Goal: Entertainment & Leisure: Browse casually

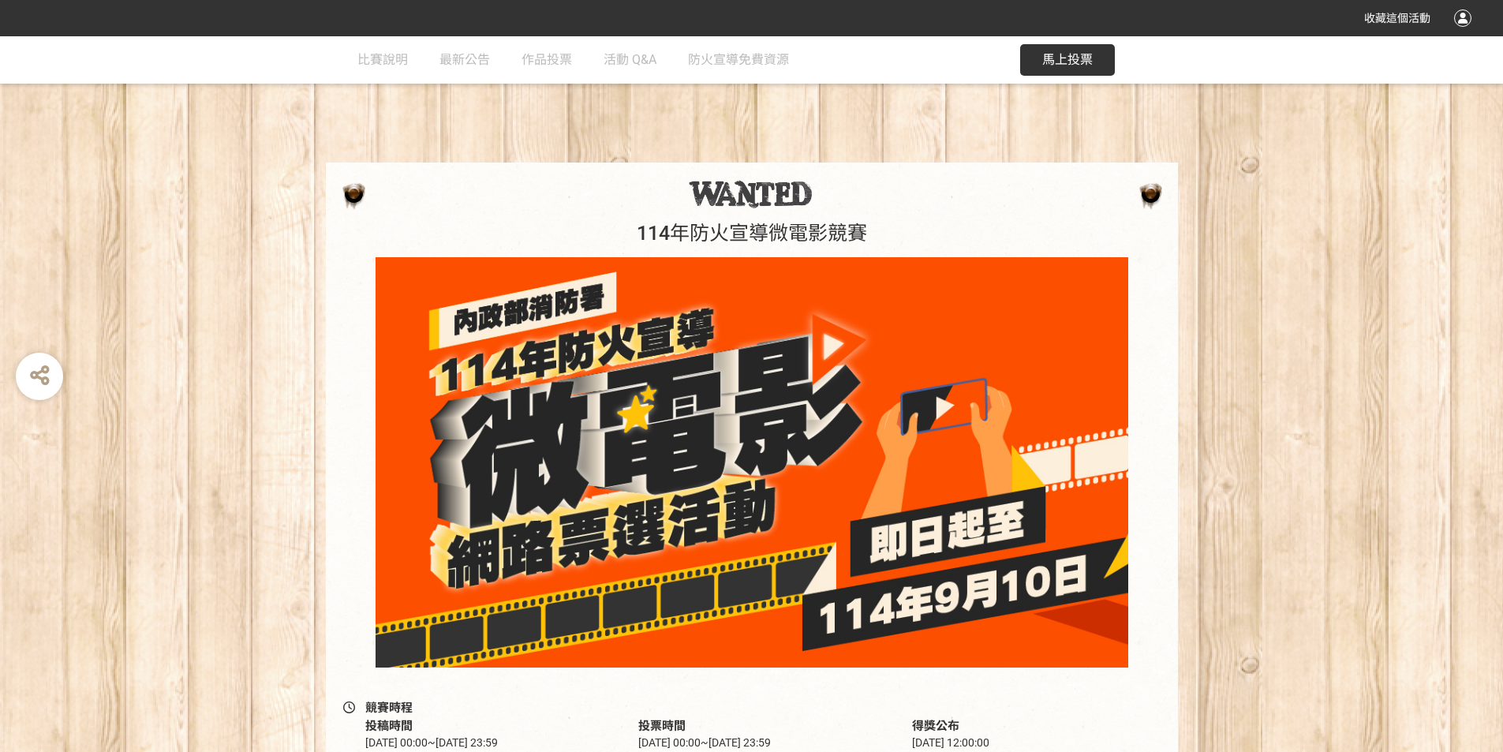
click at [1046, 66] on span "馬上投票" at bounding box center [1068, 59] width 51 height 15
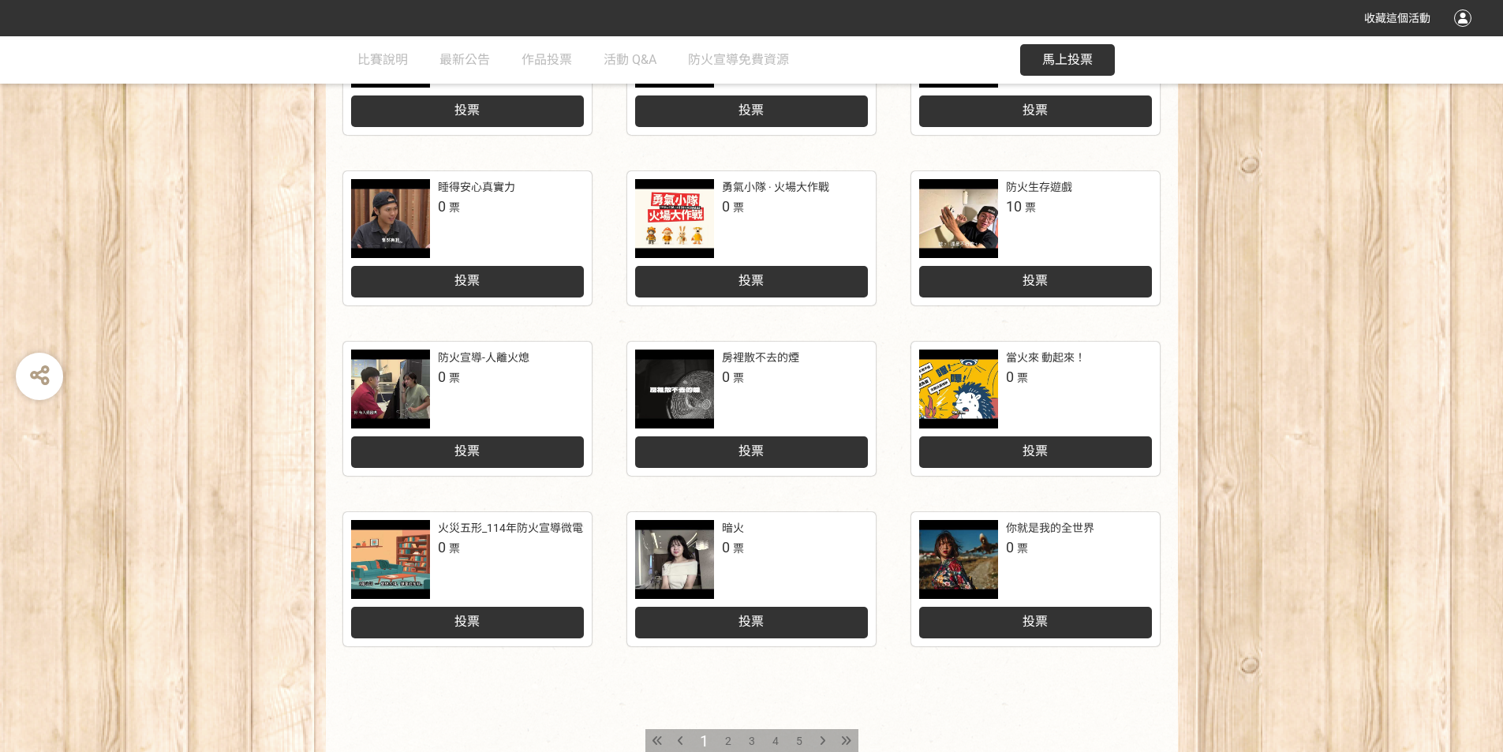
scroll to position [474, 0]
click at [1043, 524] on div "你就是我的全世界" at bounding box center [1050, 527] width 88 height 17
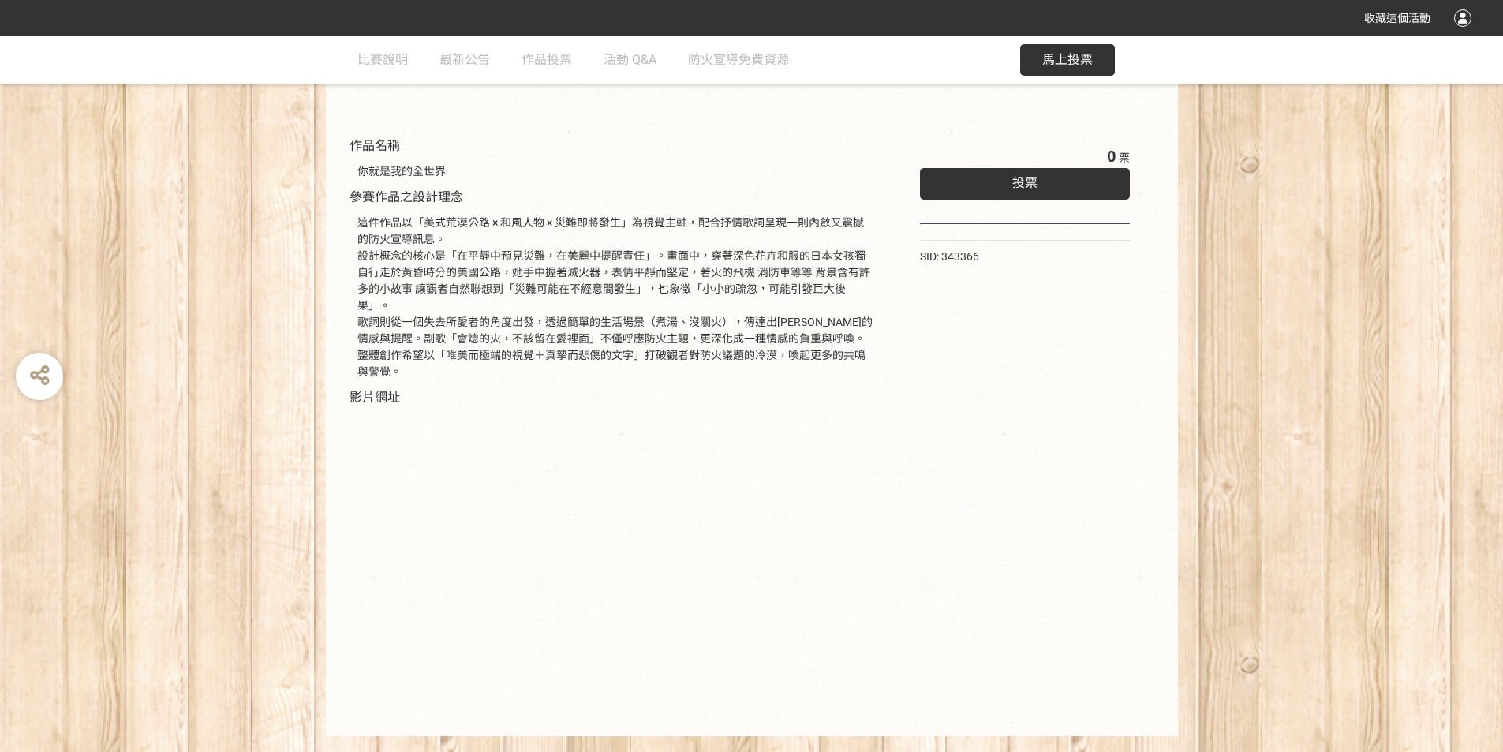
scroll to position [177, 0]
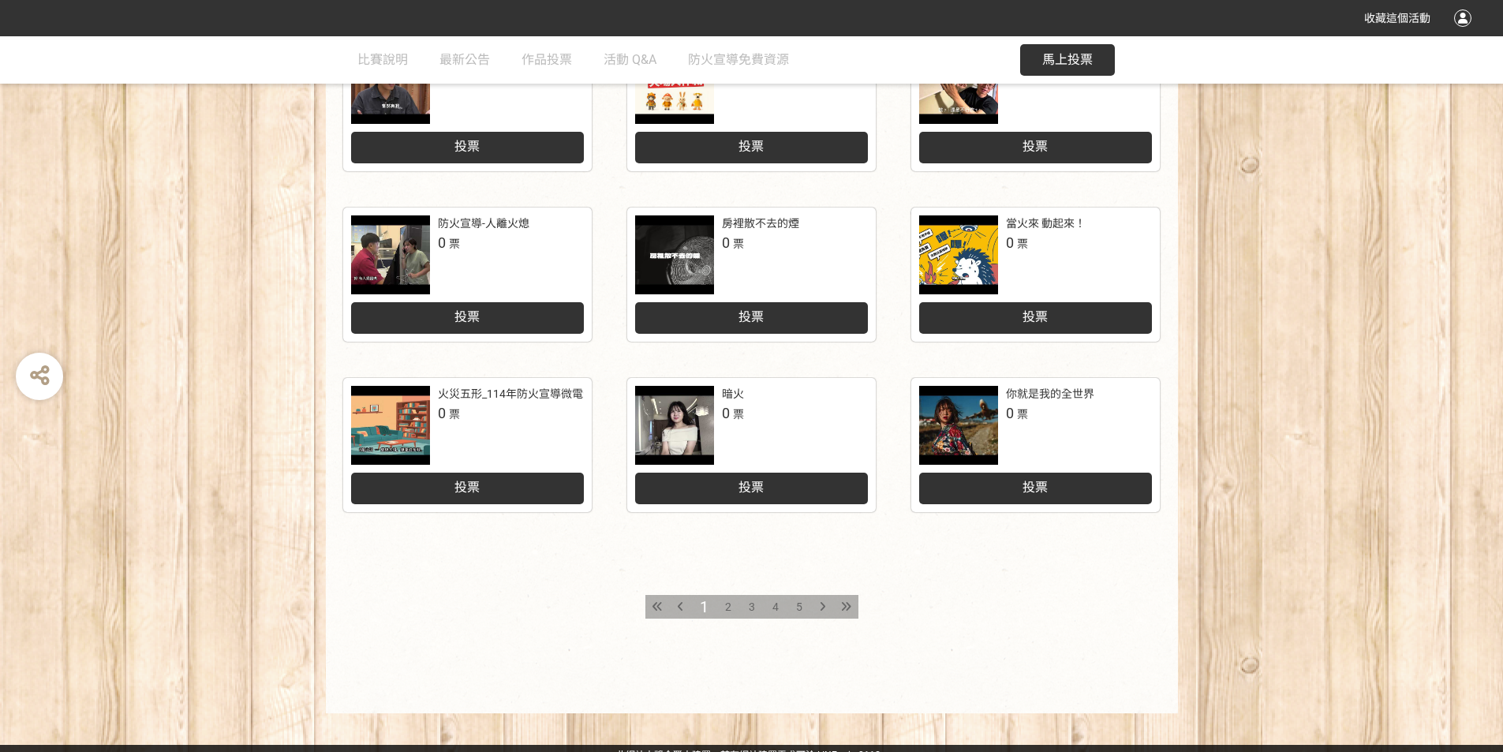
scroll to position [620, 0]
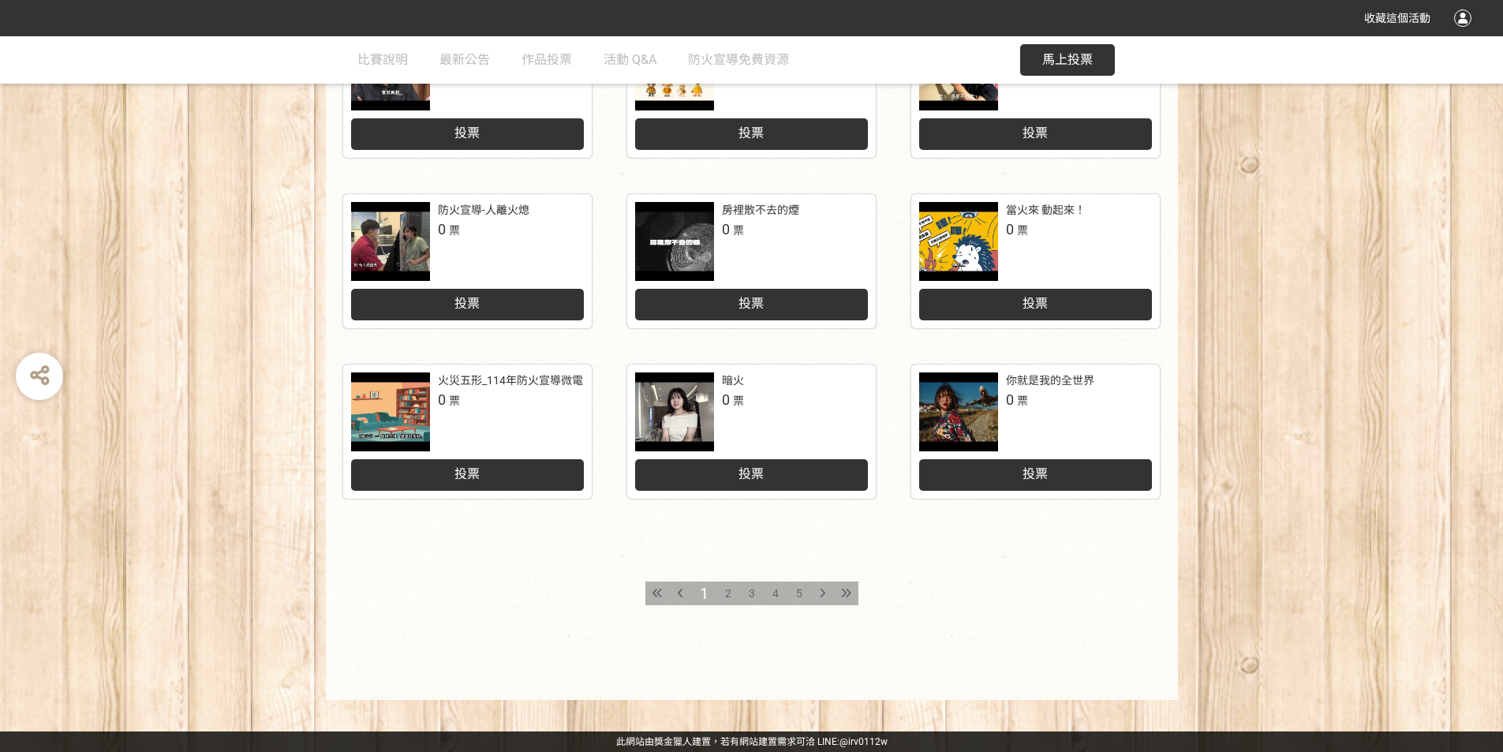
click at [721, 593] on div "2" at bounding box center [729, 594] width 24 height 24
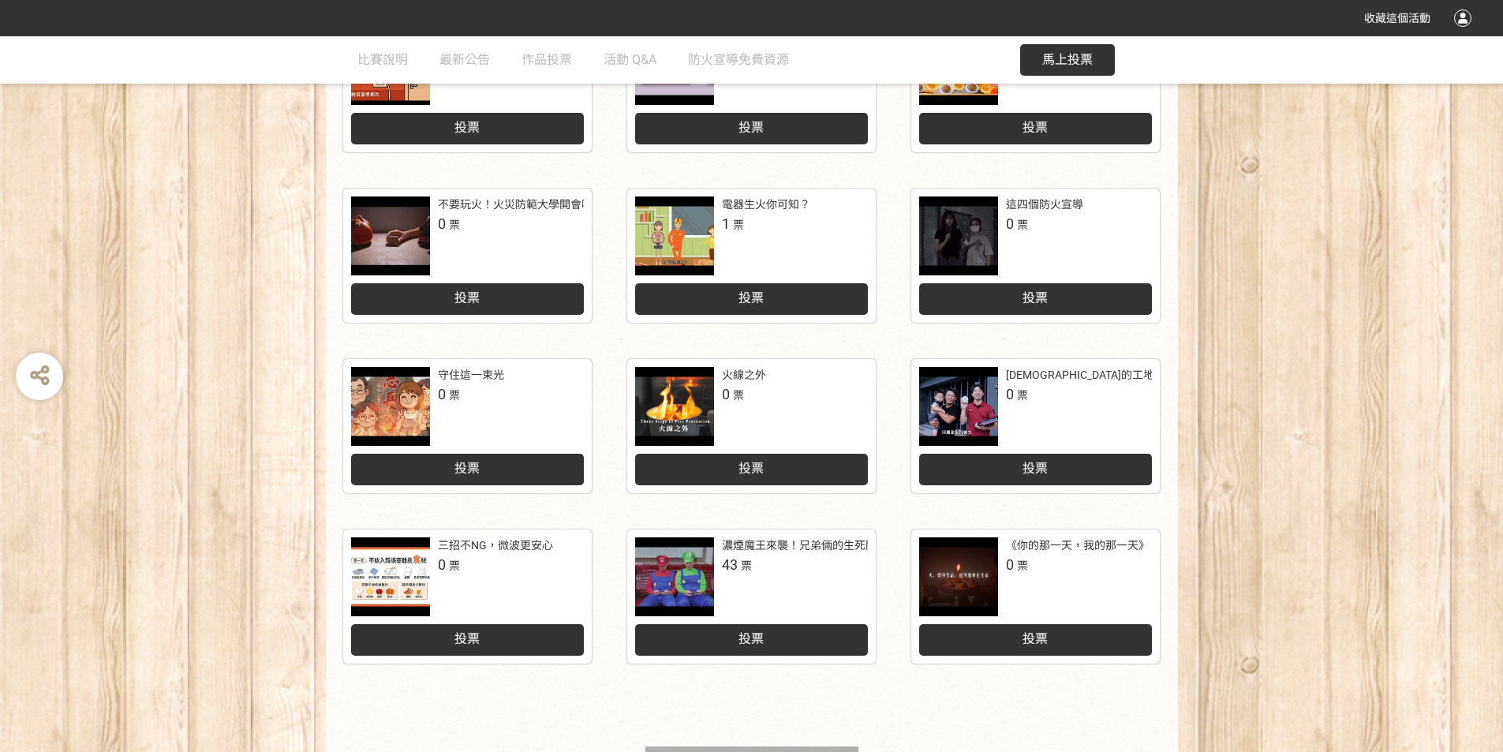
scroll to position [474, 0]
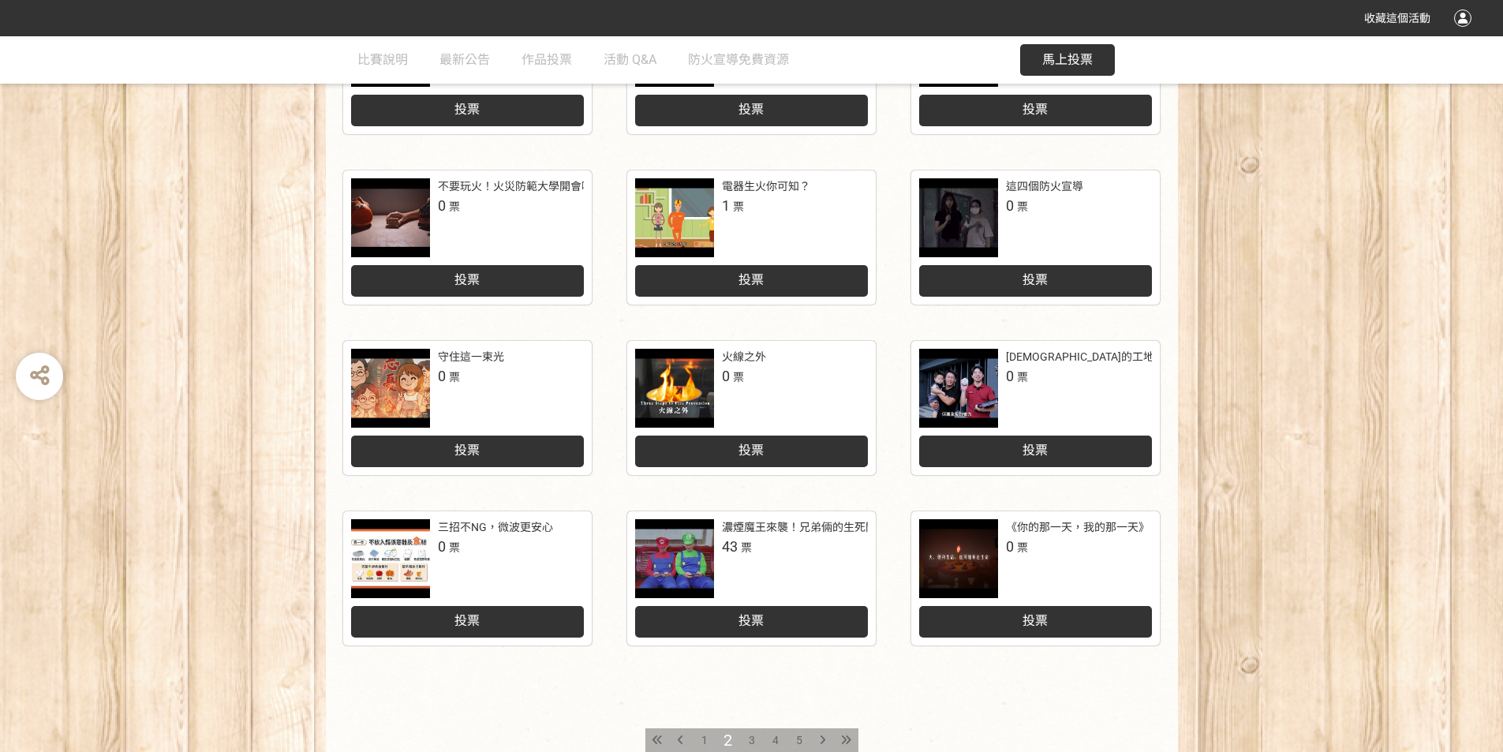
click at [749, 737] on span "3" at bounding box center [752, 740] width 6 height 13
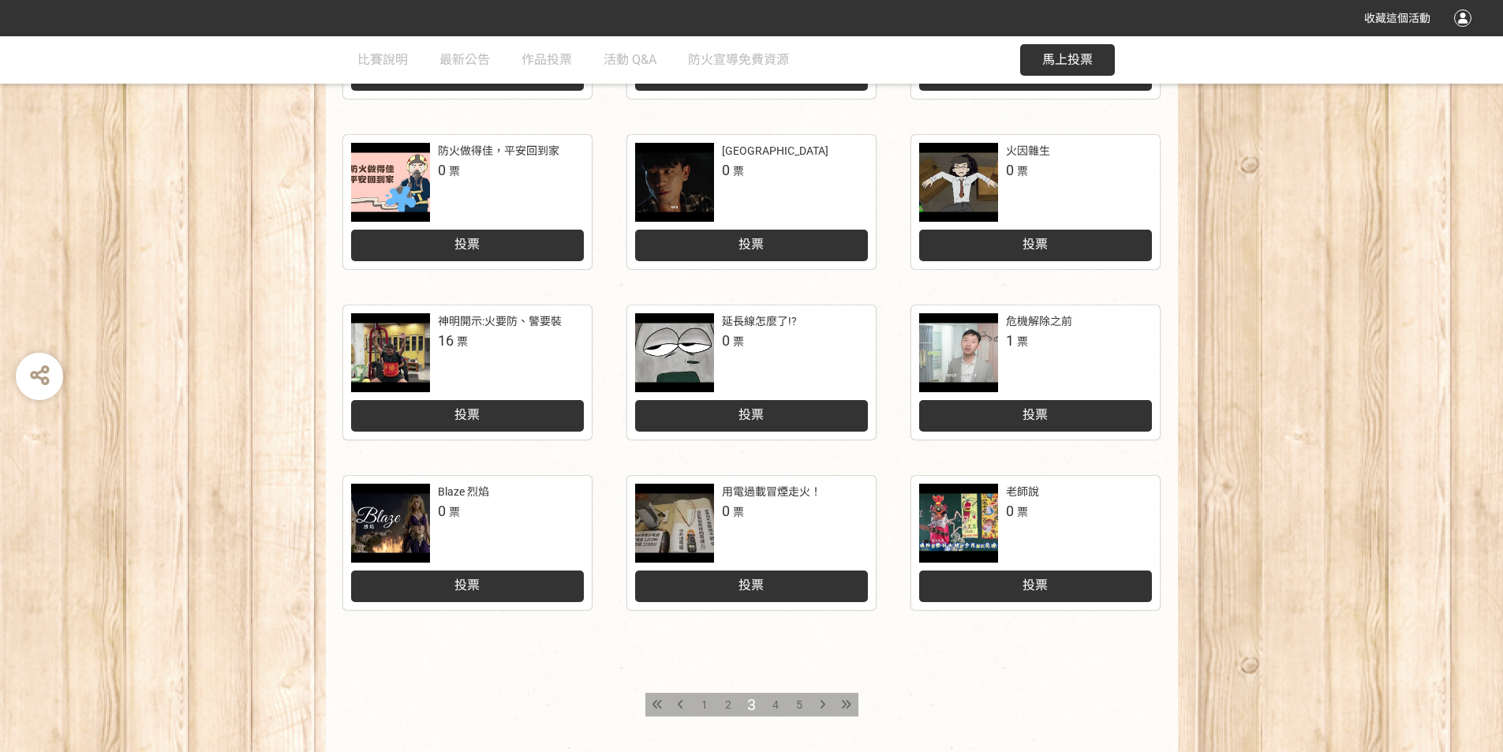
scroll to position [552, 0]
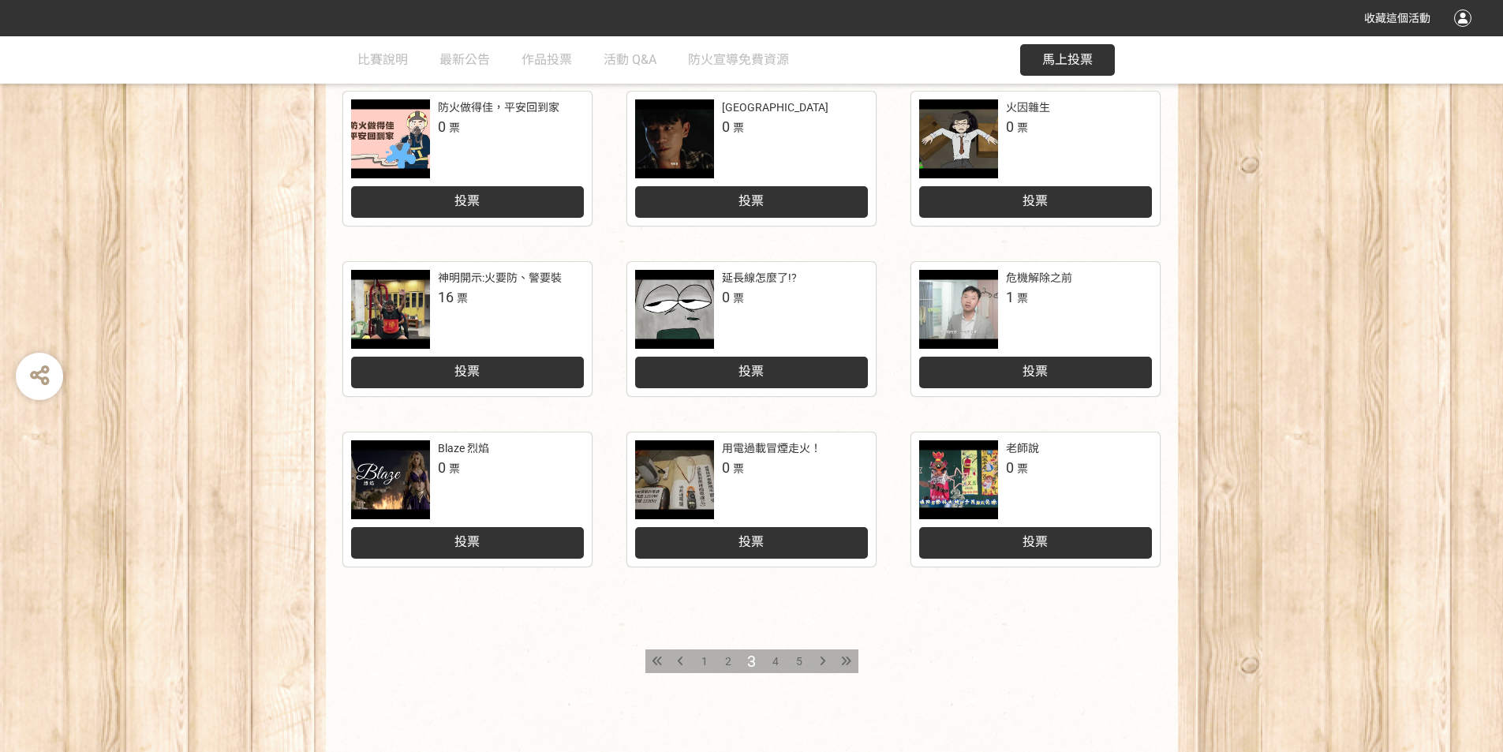
click at [773, 665] on span "4" at bounding box center [776, 661] width 6 height 13
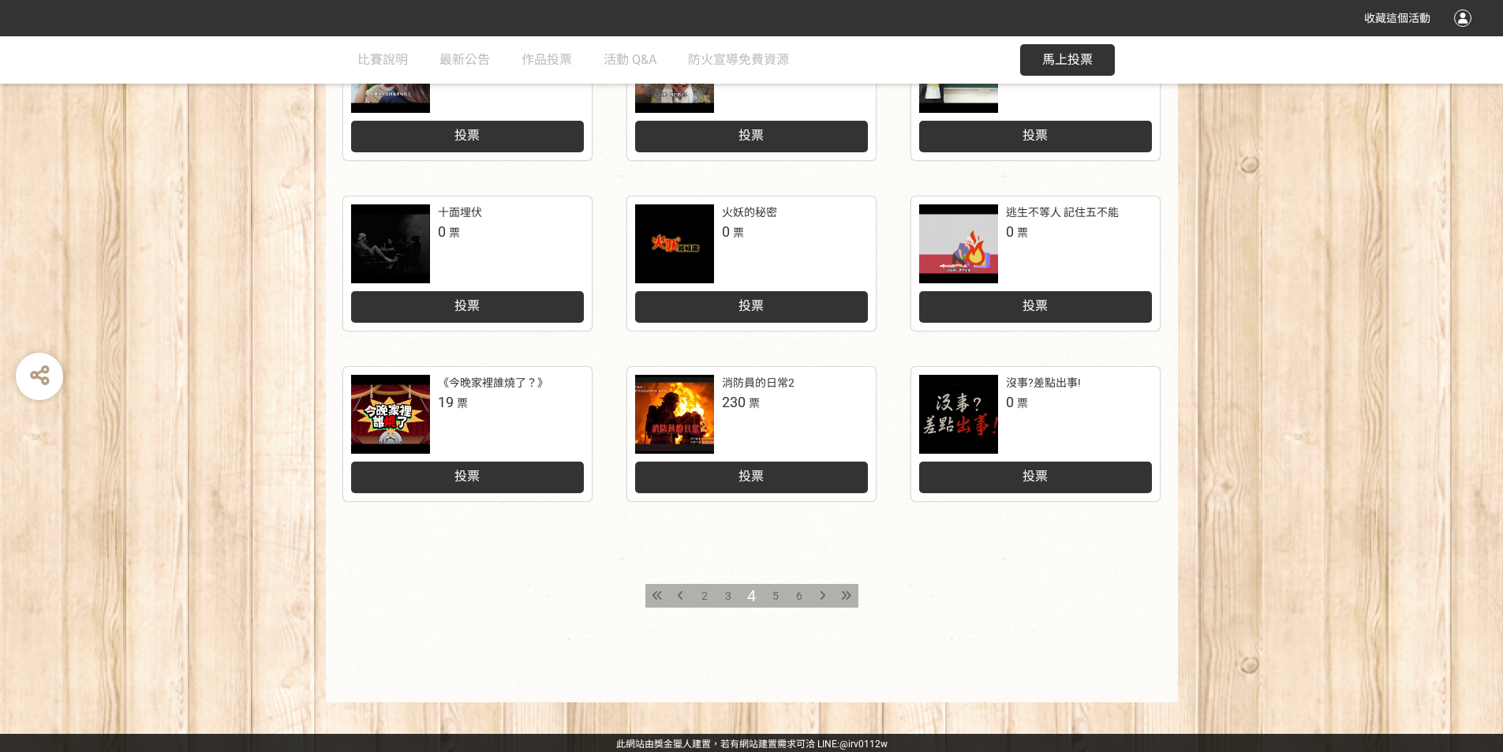
scroll to position [620, 0]
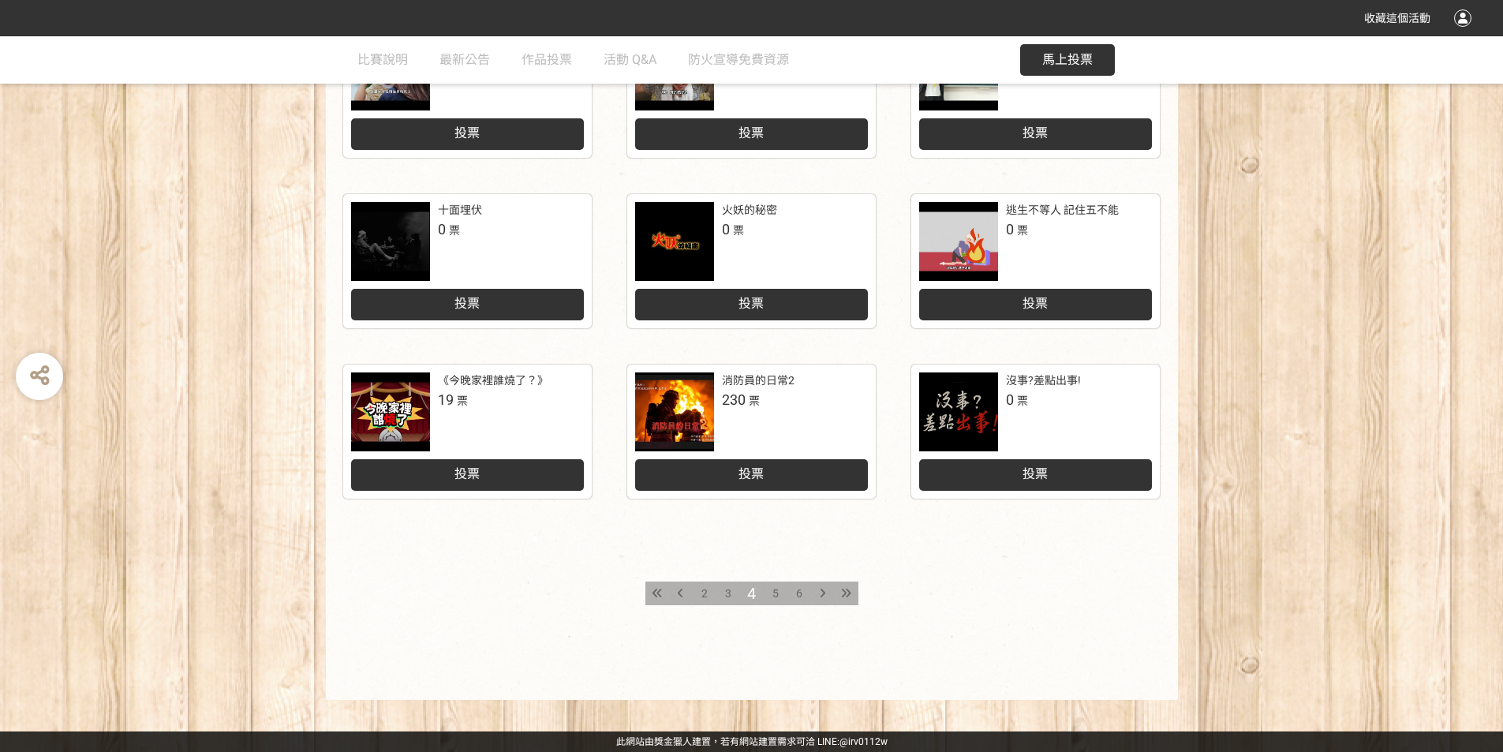
click at [777, 590] on span "5" at bounding box center [776, 593] width 6 height 13
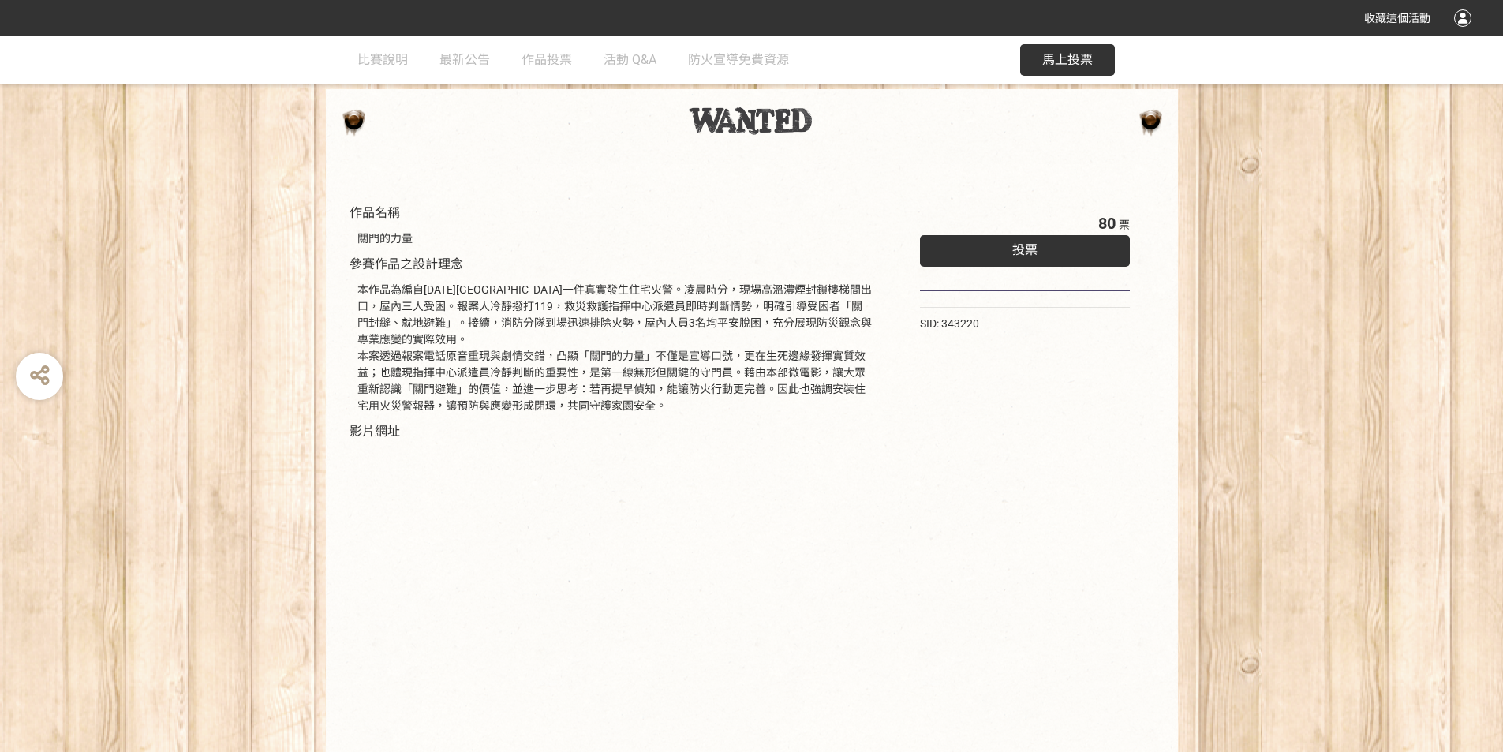
scroll to position [144, 0]
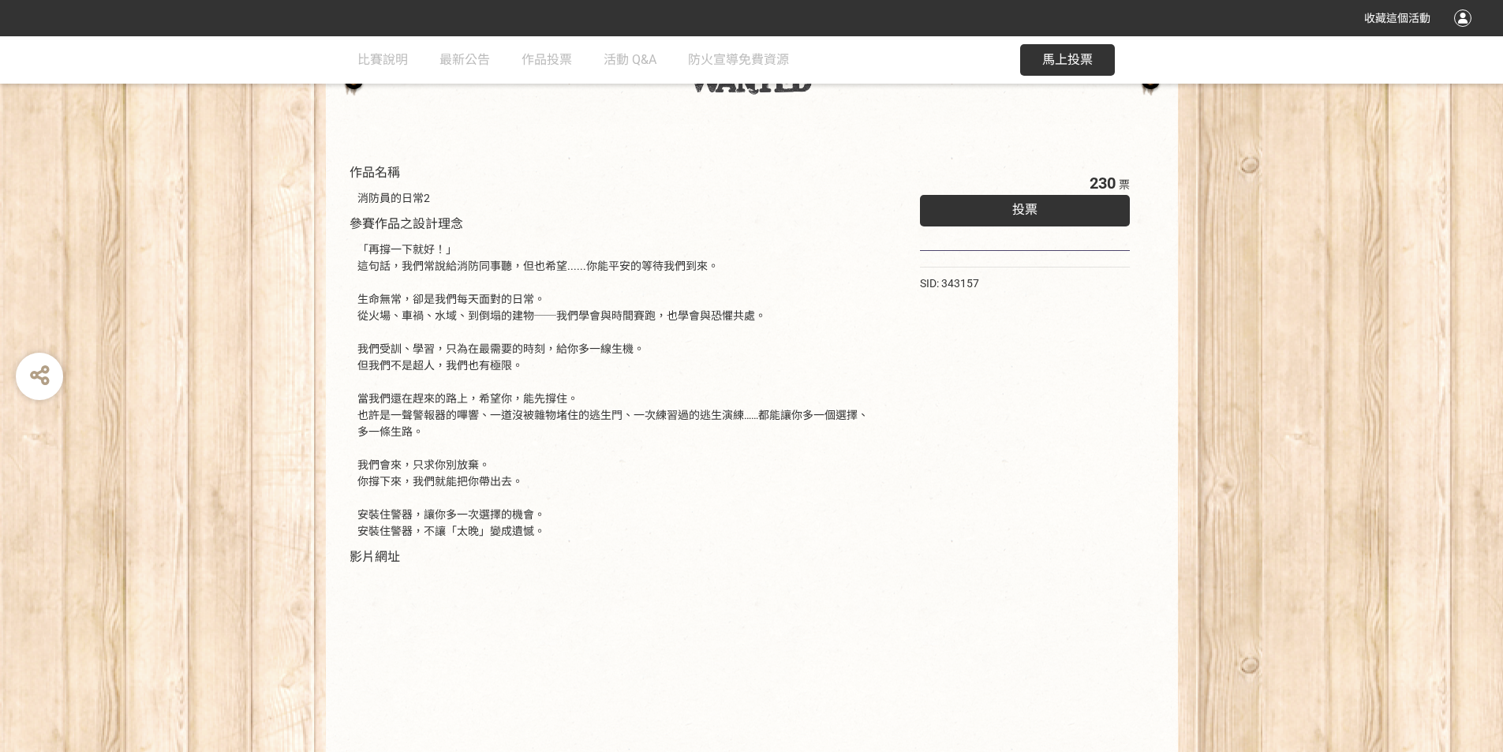
scroll to position [309, 0]
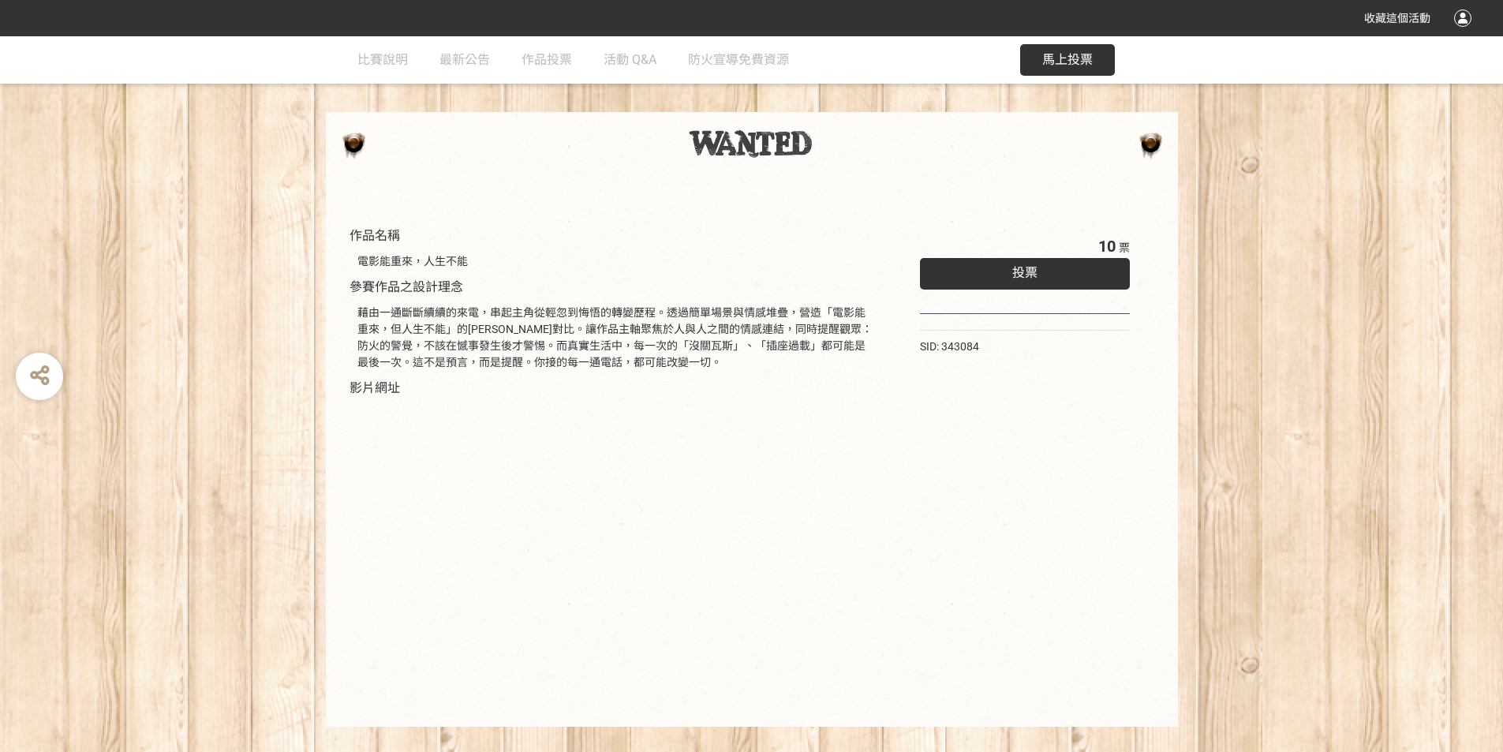
scroll to position [77, 0]
